Goal: Transaction & Acquisition: Subscribe to service/newsletter

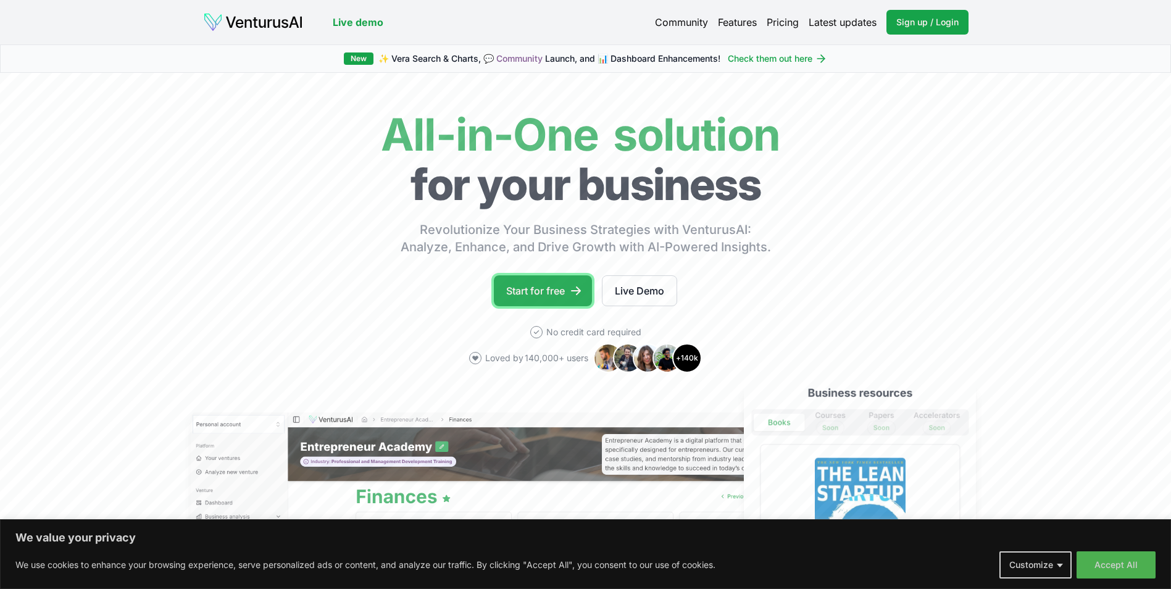
click at [546, 288] on link "Start for free" at bounding box center [543, 290] width 98 height 31
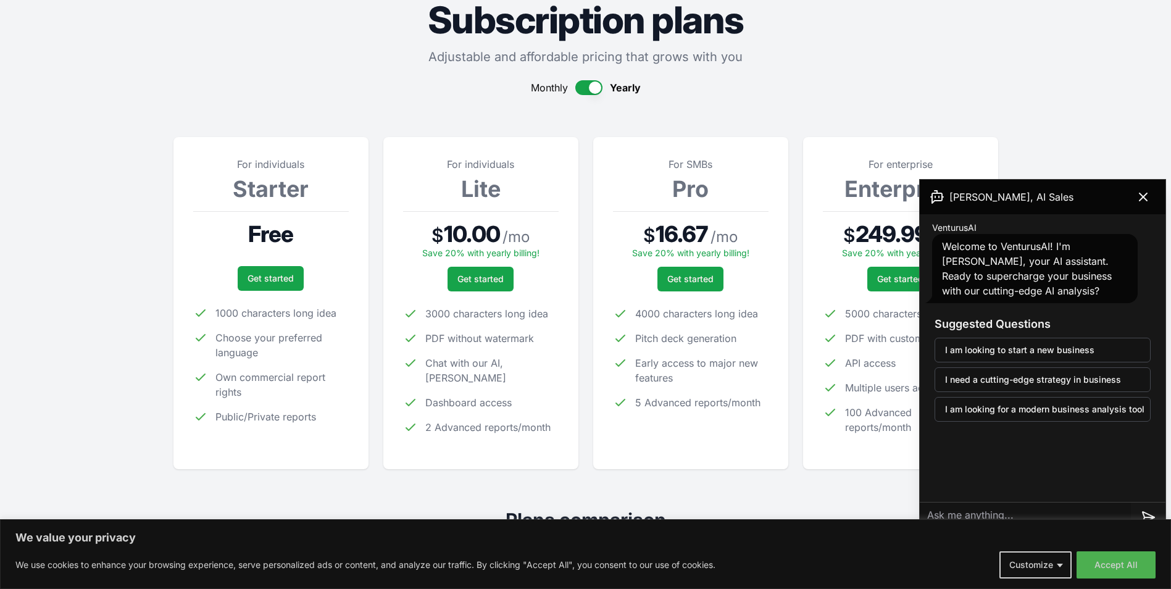
scroll to position [62, 0]
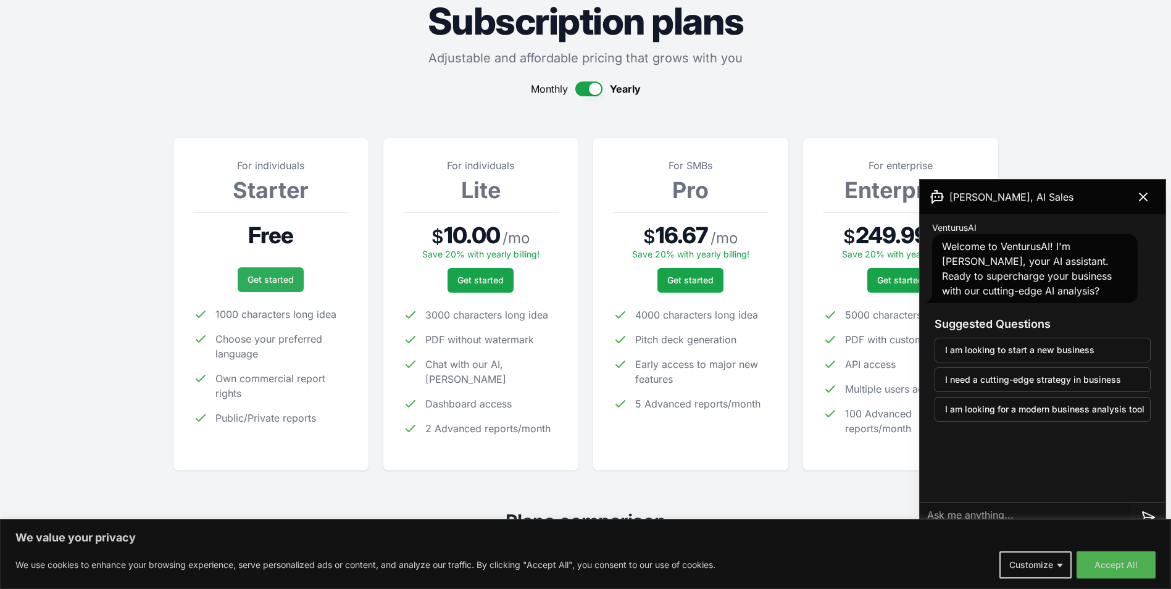
click at [267, 276] on link "Get started" at bounding box center [271, 279] width 66 height 25
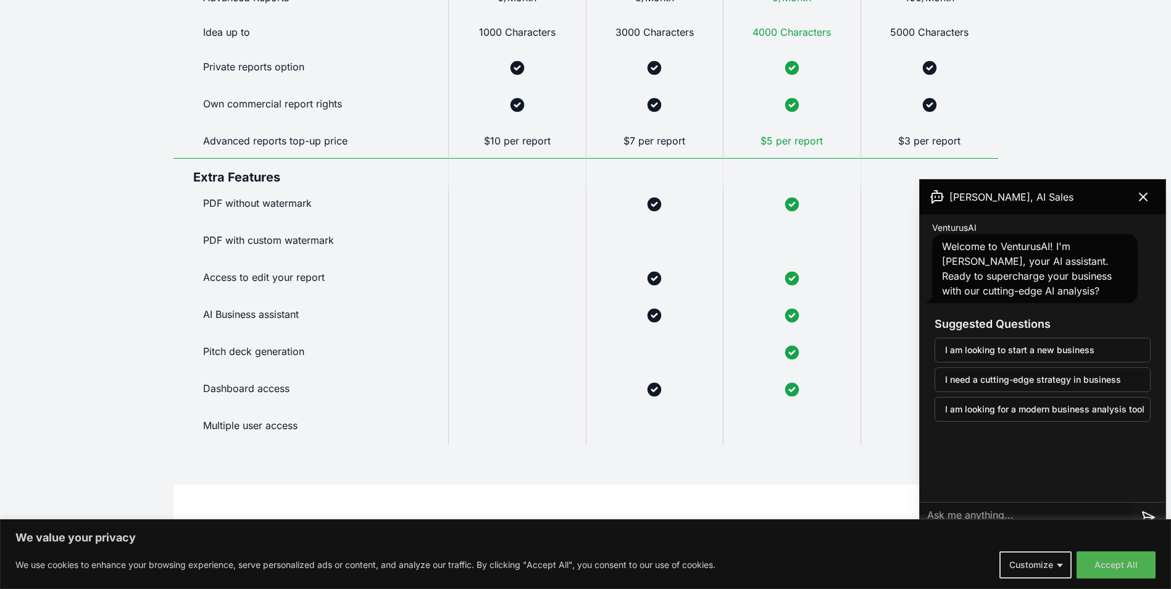
scroll to position [926, 0]
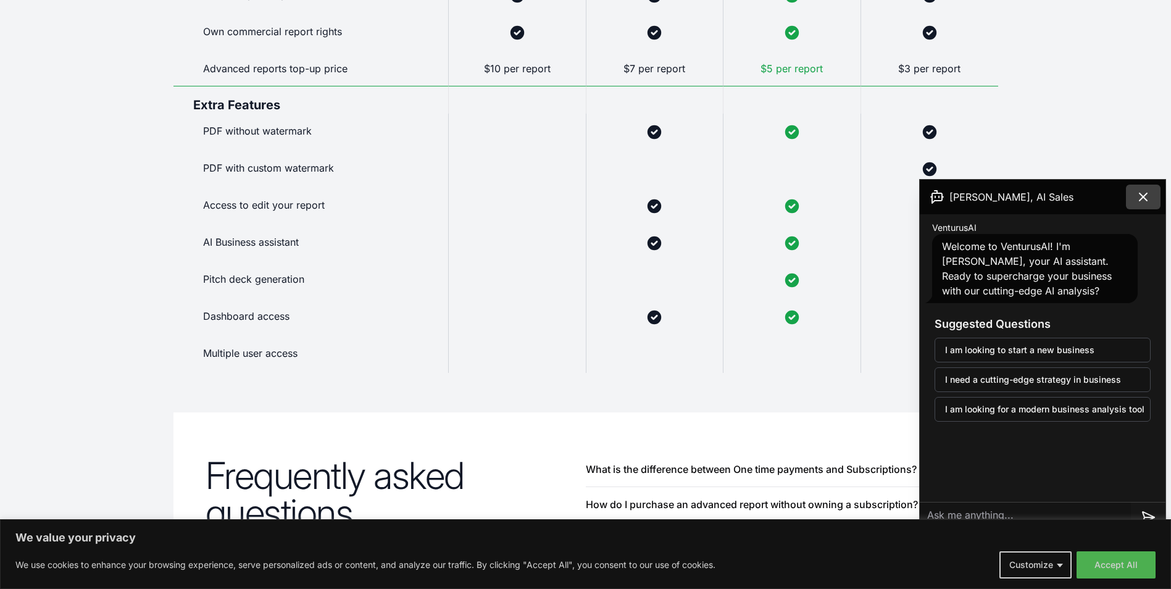
click at [1144, 193] on icon at bounding box center [1143, 196] width 15 height 15
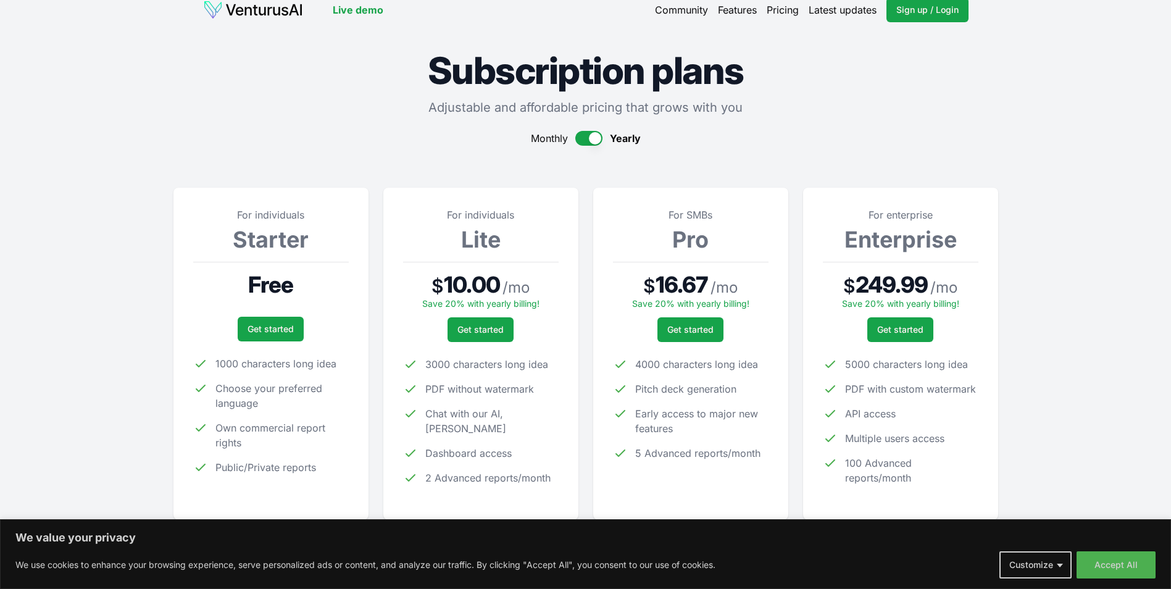
scroll to position [0, 0]
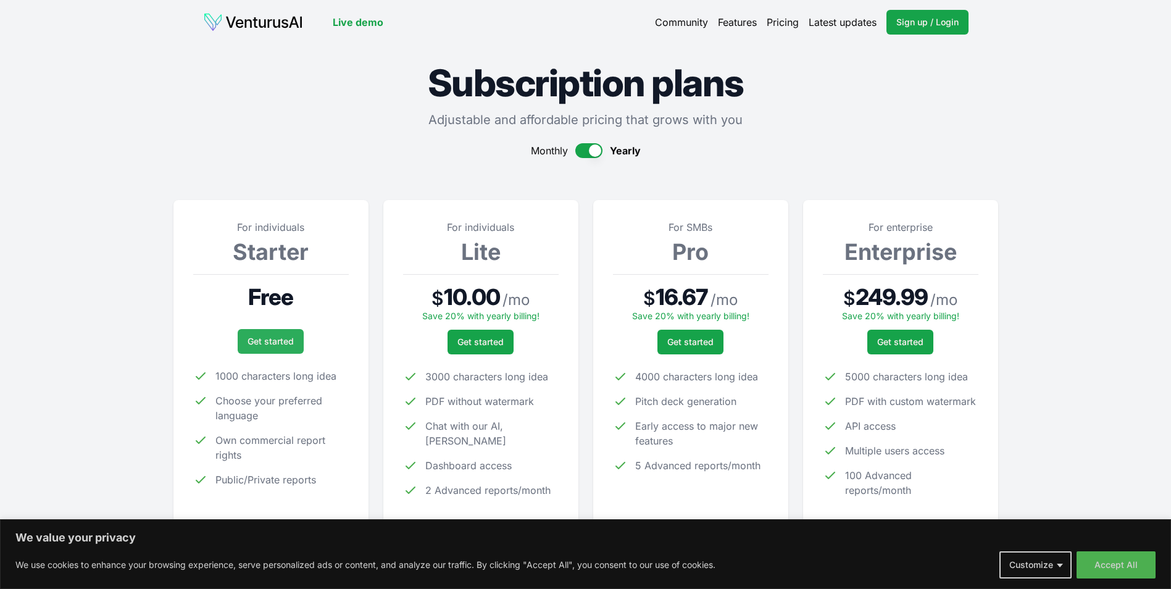
click at [267, 338] on link "Get started" at bounding box center [271, 341] width 66 height 25
